Goal: Information Seeking & Learning: Learn about a topic

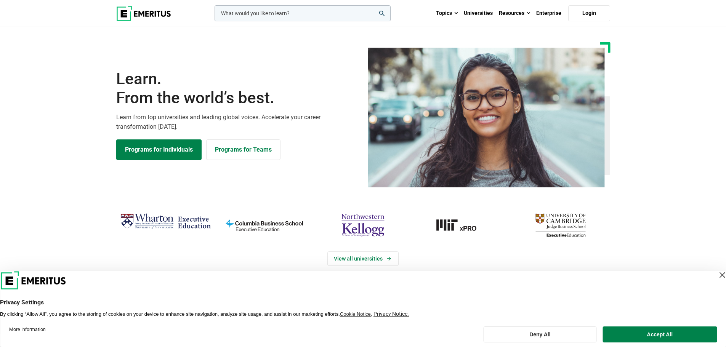
click at [264, 16] on input "woocommerce-product-search-field-0" at bounding box center [303, 13] width 176 height 16
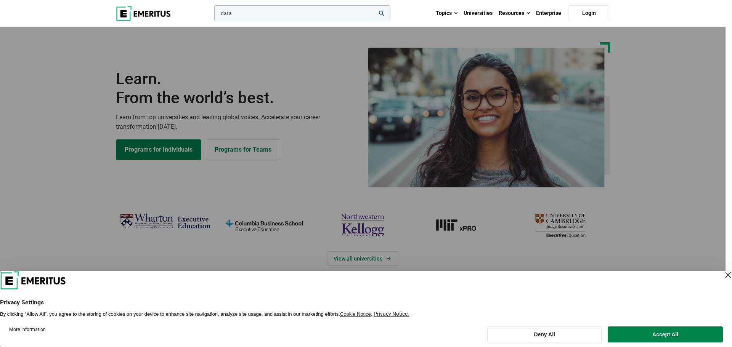
type input "data"
click at [213, 15] on button "search" at bounding box center [213, 15] width 0 height 0
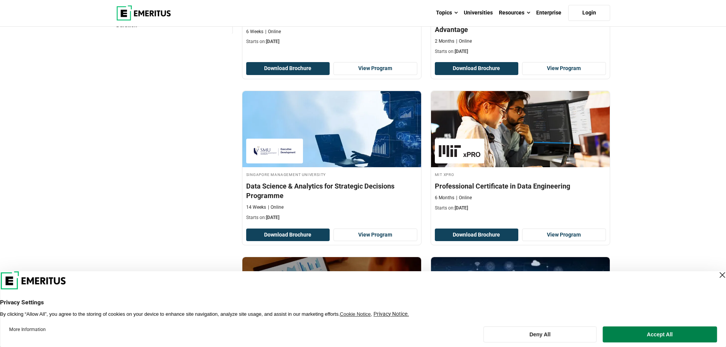
scroll to position [229, 0]
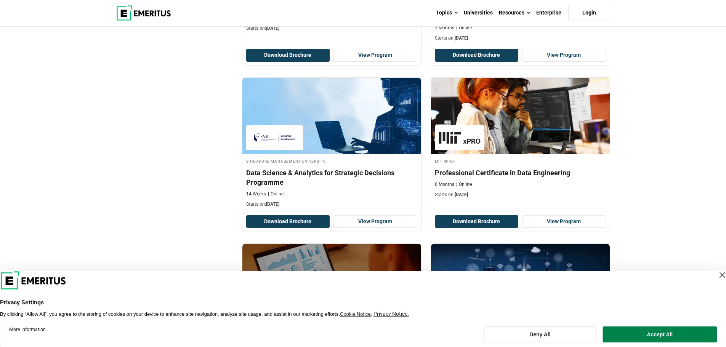
click at [717, 277] on div "Close Layer" at bounding box center [722, 275] width 11 height 11
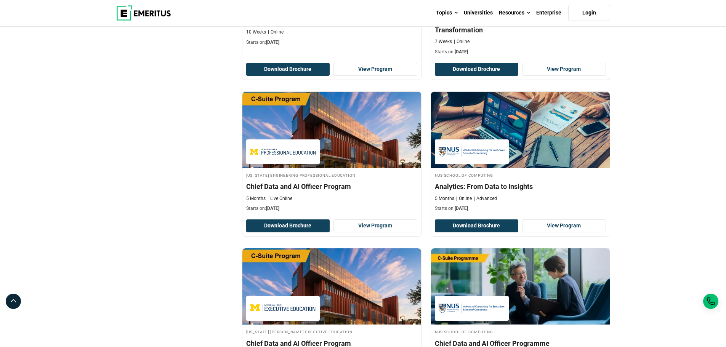
scroll to position [1372, 0]
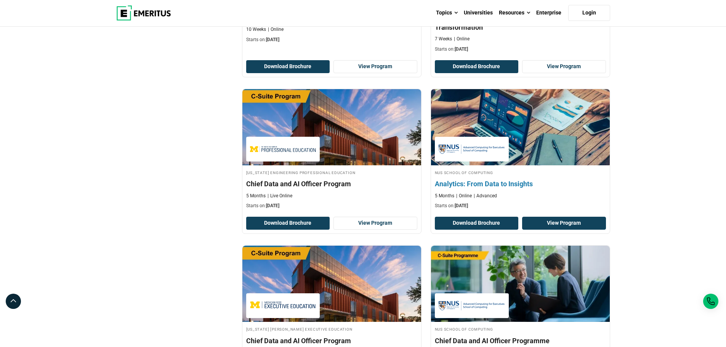
click at [569, 221] on link "View Program" at bounding box center [564, 223] width 84 height 13
